Goal: Complete application form

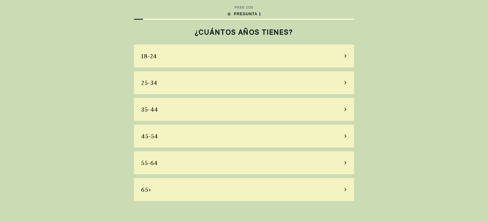
click at [181, 83] on div "25-34" at bounding box center [244, 82] width 220 height 23
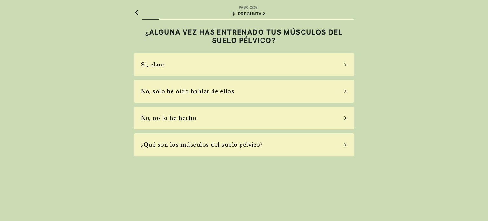
click at [232, 94] on div "No, solo he oído hablar de ellos" at bounding box center [244, 91] width 220 height 23
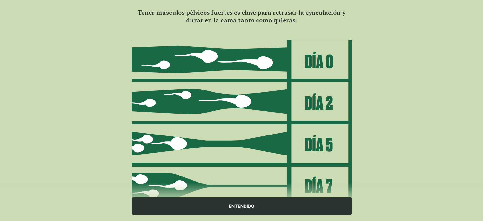
scroll to position [76, 0]
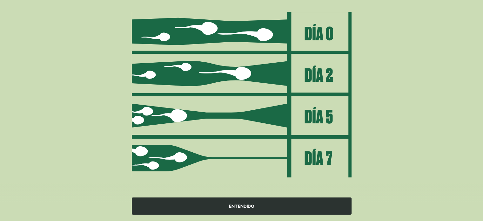
click at [248, 206] on div "ENTENDIDO" at bounding box center [242, 205] width 220 height 17
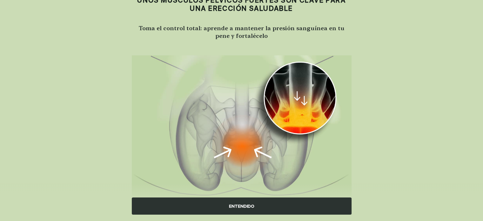
scroll to position [51, 0]
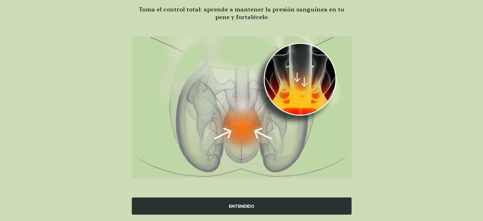
click at [234, 211] on div "ENTENDIDO" at bounding box center [242, 205] width 220 height 17
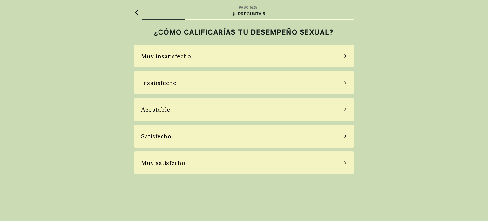
click at [172, 139] on div "Satisfecho" at bounding box center [244, 136] width 220 height 23
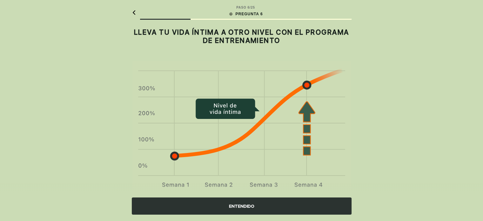
click at [238, 214] on div "ENTENDIDO" at bounding box center [242, 205] width 220 height 17
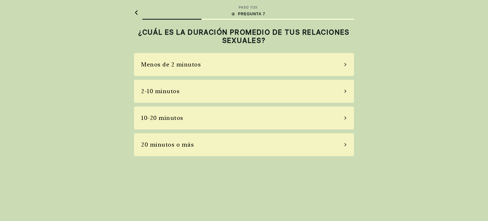
click at [236, 60] on div "Menos de 2 minutos" at bounding box center [244, 64] width 220 height 23
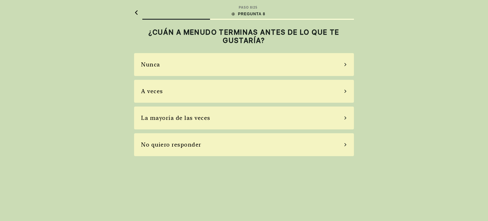
click at [180, 94] on div "A veces" at bounding box center [244, 91] width 220 height 23
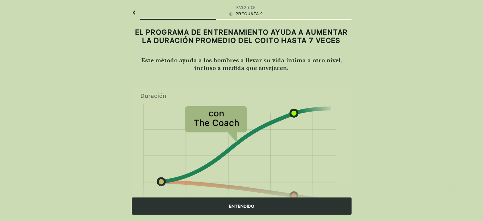
click at [235, 207] on div "ENTENDIDO" at bounding box center [242, 205] width 220 height 17
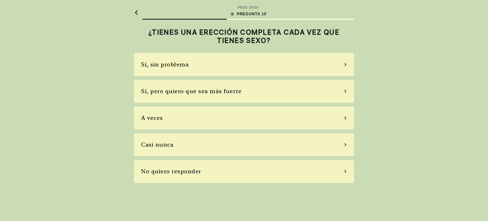
click at [195, 66] on div "Sí, sin problema" at bounding box center [244, 64] width 220 height 23
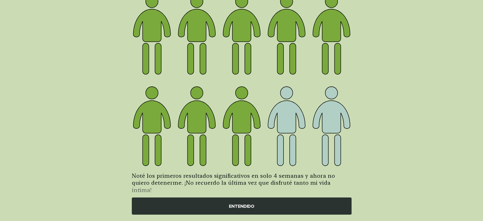
scroll to position [88, 0]
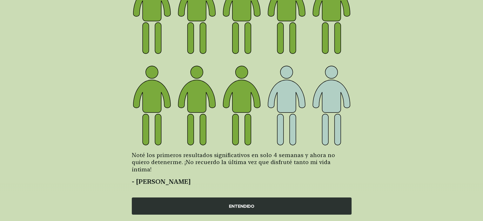
click at [226, 206] on div "ENTENDIDO" at bounding box center [242, 205] width 220 height 17
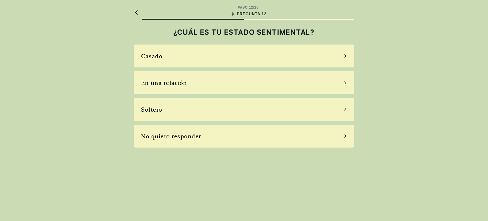
click at [202, 113] on div "Soltero" at bounding box center [244, 109] width 220 height 23
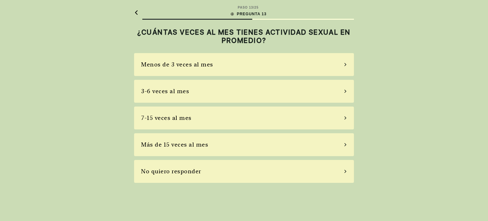
click at [210, 71] on div "Menos de 3 veces al mes" at bounding box center [244, 64] width 220 height 23
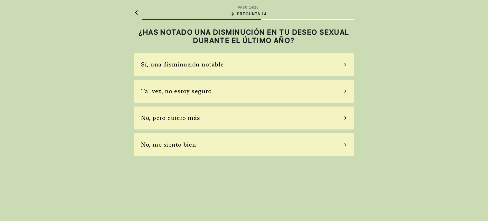
click at [204, 96] on div "Tal vez, no estoy seguro" at bounding box center [244, 91] width 220 height 23
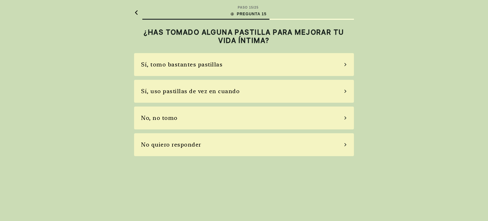
click at [204, 118] on div "No, no tomo" at bounding box center [244, 117] width 220 height 23
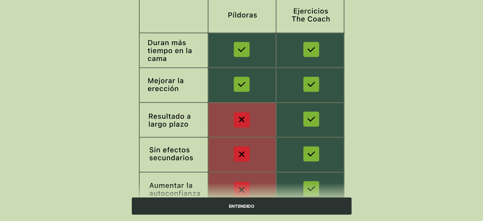
scroll to position [116, 0]
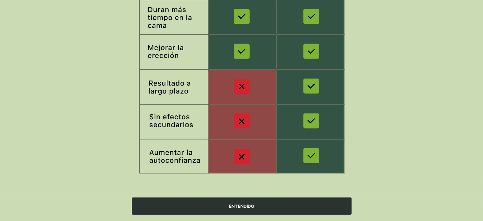
click at [261, 196] on div "ENTENDIDO" at bounding box center [241, 202] width 483 height 38
click at [258, 200] on div "ENTENDIDO" at bounding box center [242, 205] width 220 height 17
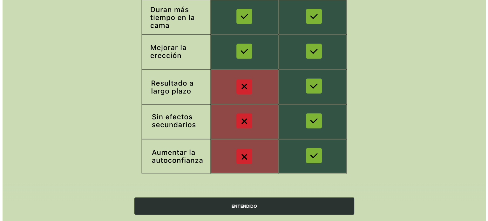
scroll to position [0, 0]
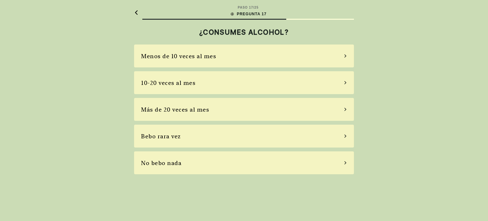
click at [193, 145] on div "Bebo rara vez" at bounding box center [244, 136] width 220 height 23
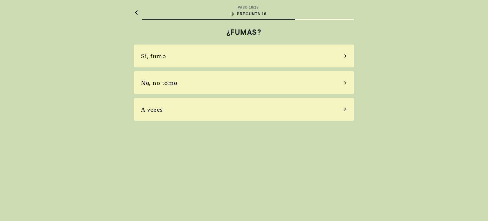
click at [161, 87] on div "No, no tomo" at bounding box center [244, 82] width 220 height 23
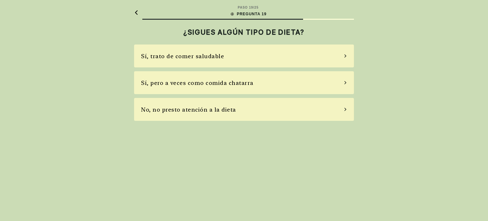
click at [205, 55] on div "Sí, trato de comer saludable" at bounding box center [182, 56] width 83 height 9
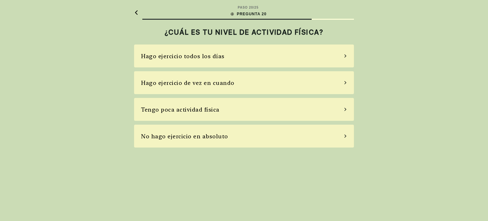
click at [238, 86] on div "Hago ejercicio de vez en cuando" at bounding box center [244, 82] width 220 height 23
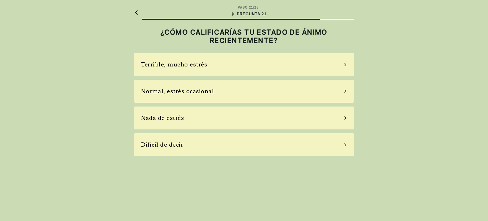
click at [198, 65] on div "Terrible, mucho estrés" at bounding box center [174, 64] width 66 height 9
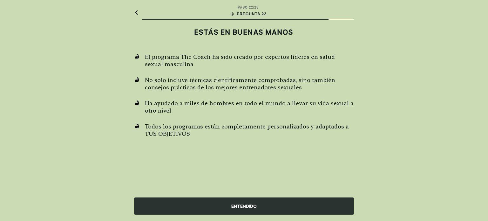
click at [241, 208] on div "ENTENDIDO" at bounding box center [244, 205] width 220 height 17
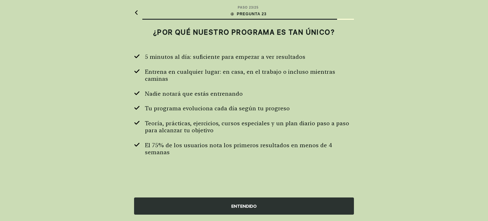
click at [245, 204] on div "ENTENDIDO" at bounding box center [244, 205] width 220 height 17
